Goal: Task Accomplishment & Management: Manage account settings

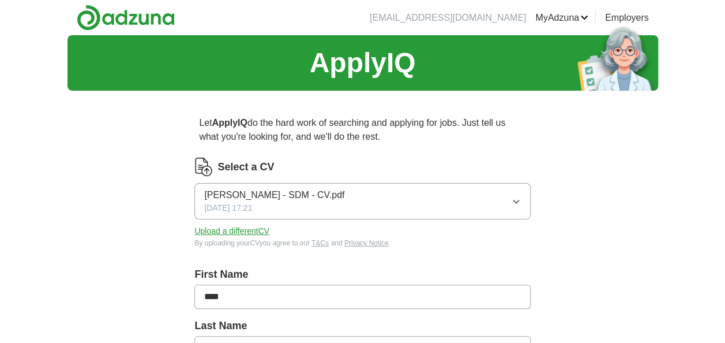
click at [521, 202] on button "[PERSON_NAME] - SDM - CV.pdf [DATE] 17:21" at bounding box center [362, 201] width 336 height 36
click at [250, 233] on button "Upload a different CV" at bounding box center [231, 231] width 75 height 12
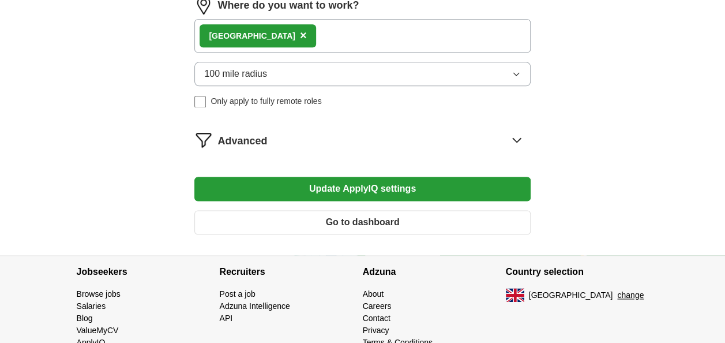
scroll to position [747, 0]
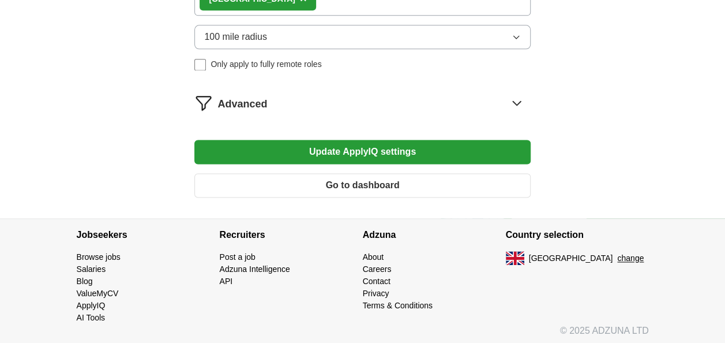
click at [375, 153] on button "Update ApplyIQ settings" at bounding box center [362, 152] width 336 height 24
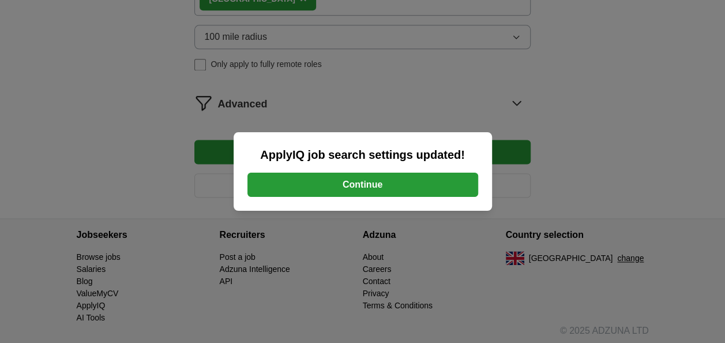
click at [402, 184] on button "Continue" at bounding box center [363, 185] width 231 height 24
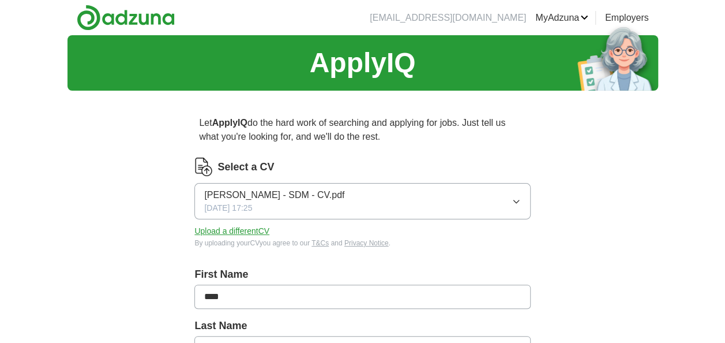
click at [0, 0] on link "Preferences" at bounding box center [0, 0] width 0 height 0
click at [514, 198] on icon "button" at bounding box center [516, 201] width 9 height 9
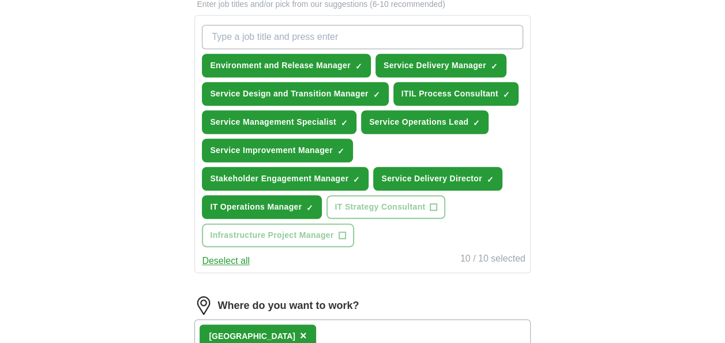
scroll to position [414, 0]
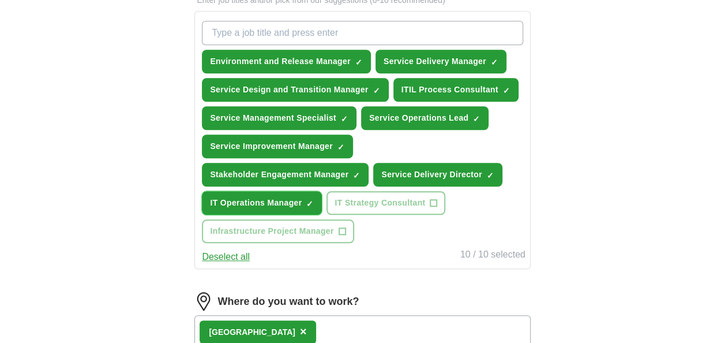
click at [0, 0] on span "×" at bounding box center [0, 0] width 0 height 0
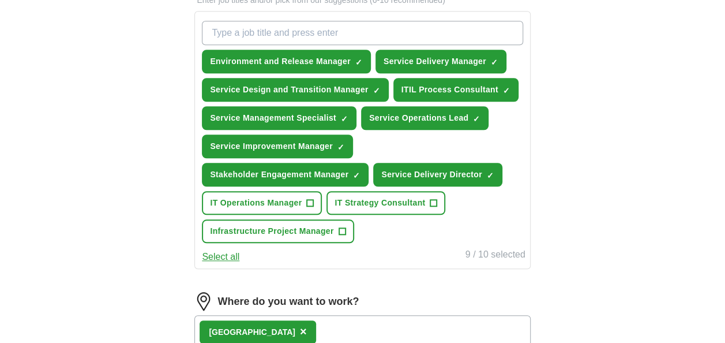
click at [310, 28] on input "What job are you looking for?" at bounding box center [362, 33] width 321 height 24
type input "Project and Programme Management"
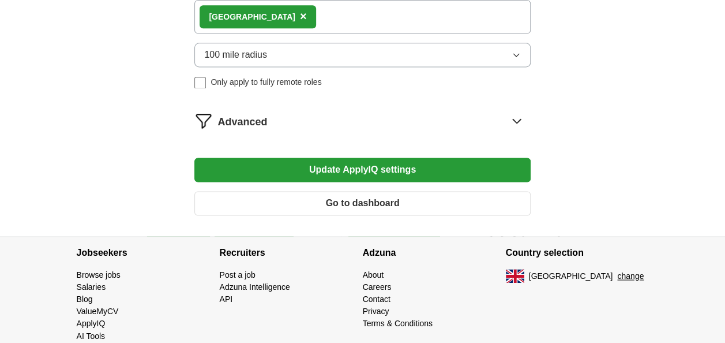
scroll to position [775, 0]
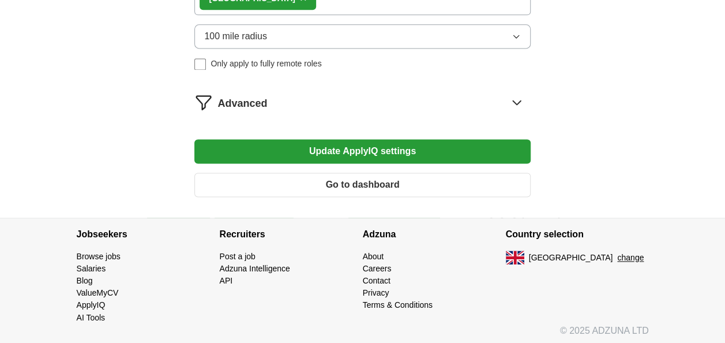
click at [368, 145] on button "Update ApplyIQ settings" at bounding box center [362, 151] width 336 height 24
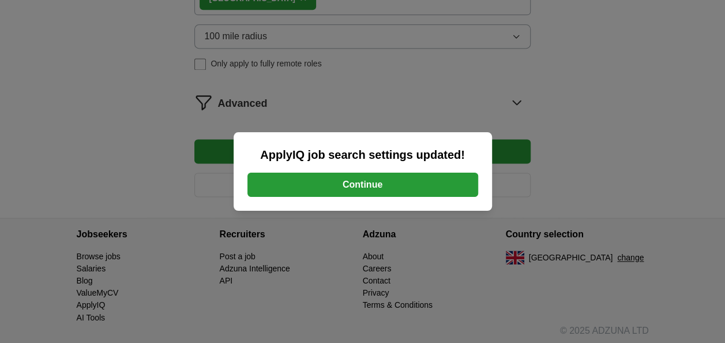
click at [346, 186] on button "Continue" at bounding box center [363, 185] width 231 height 24
